Goal: Navigation & Orientation: Find specific page/section

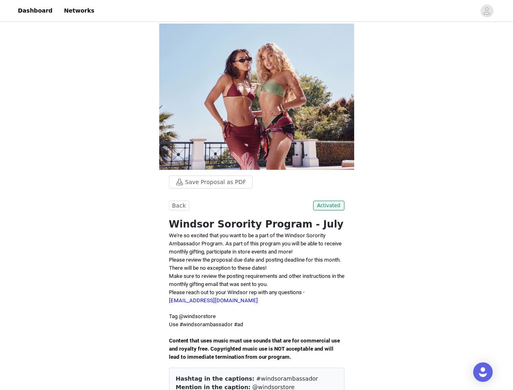
click at [256, 11] on div at bounding box center [287, 11] width 376 height 18
click at [487, 11] on icon "avatar" at bounding box center [487, 10] width 8 height 13
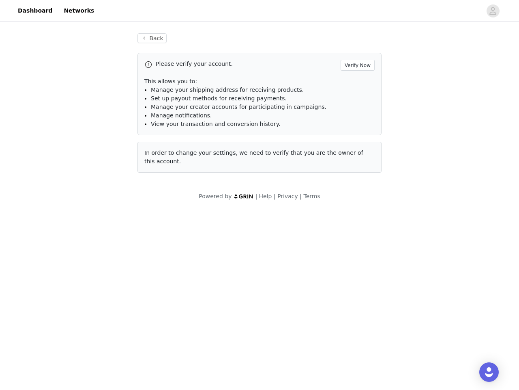
click at [207, 182] on div "Back Please verify your account. Verify Now This allows you to: Manage your shi…" at bounding box center [260, 108] width 264 height 168
click at [178, 205] on body "Dashboard Networks Back Please verify your account. Verify Now This allows you …" at bounding box center [259, 195] width 519 height 390
click at [330, 205] on body "Dashboard Networks Back Please verify your account. Verify Now This allows you …" at bounding box center [259, 195] width 519 height 390
click at [483, 372] on div "Open Intercom Messenger" at bounding box center [489, 371] width 19 height 19
